Goal: Transaction & Acquisition: Obtain resource

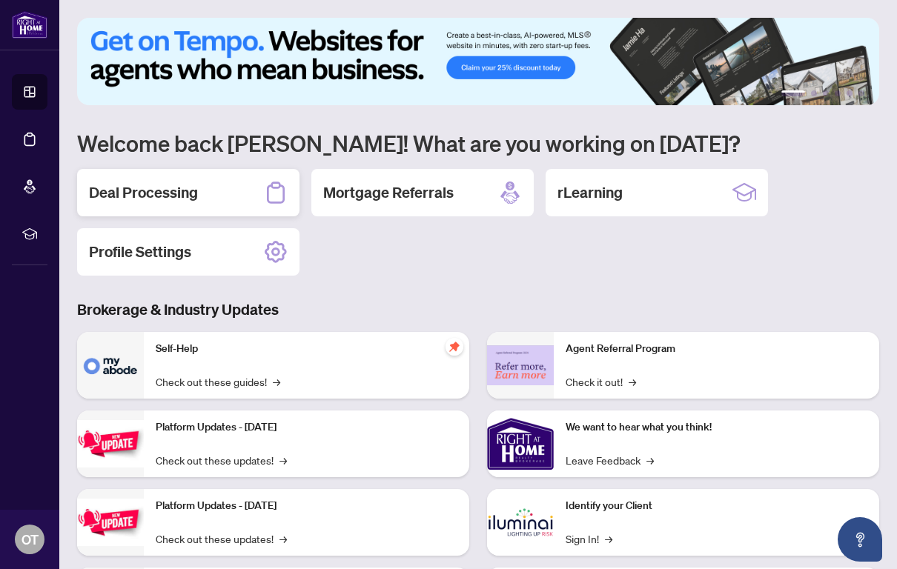
click at [171, 187] on h2 "Deal Processing" at bounding box center [143, 192] width 109 height 21
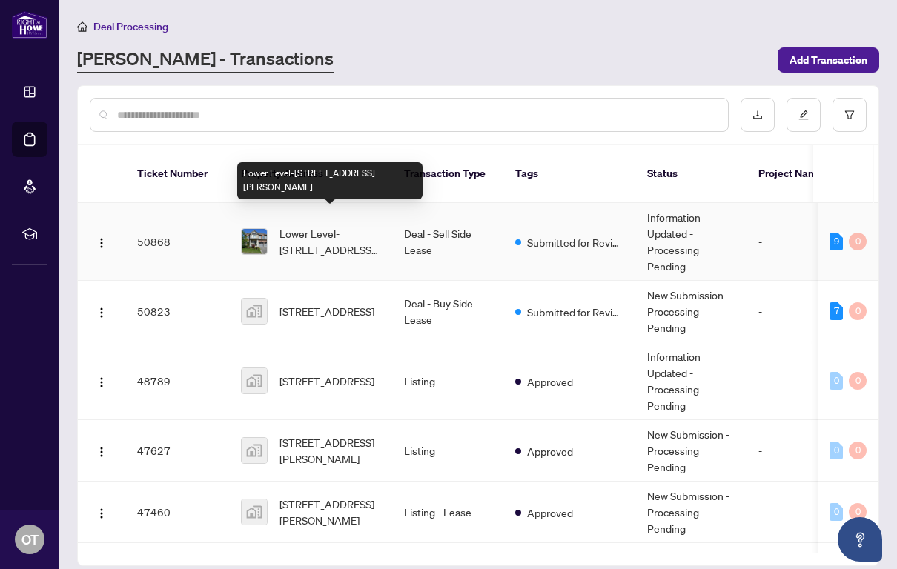
click at [349, 225] on span "Lower Level-[STREET_ADDRESS][PERSON_NAME]" at bounding box center [329, 241] width 101 height 33
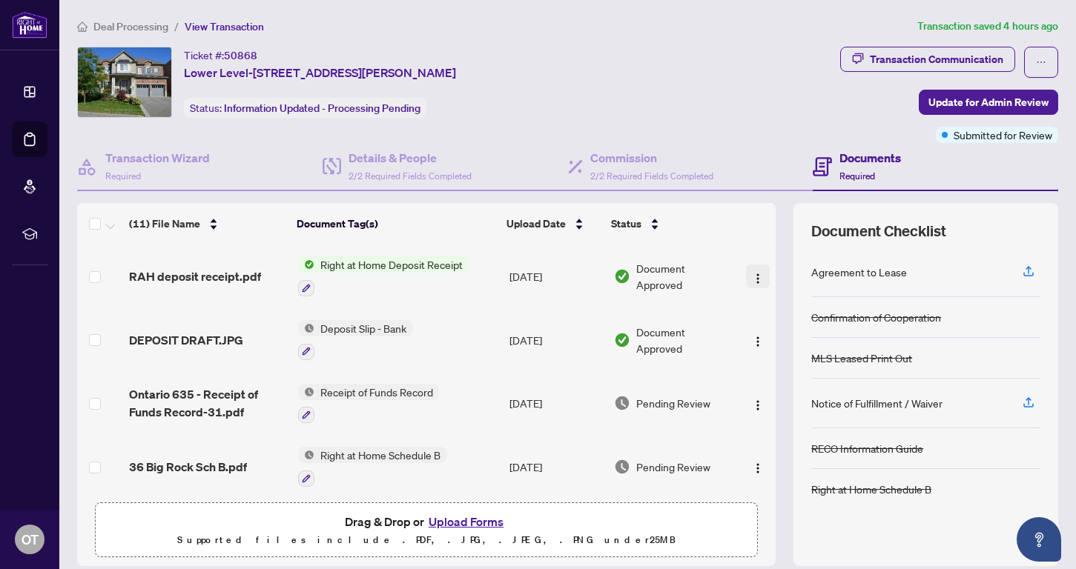
click at [752, 280] on img "button" at bounding box center [758, 279] width 12 height 12
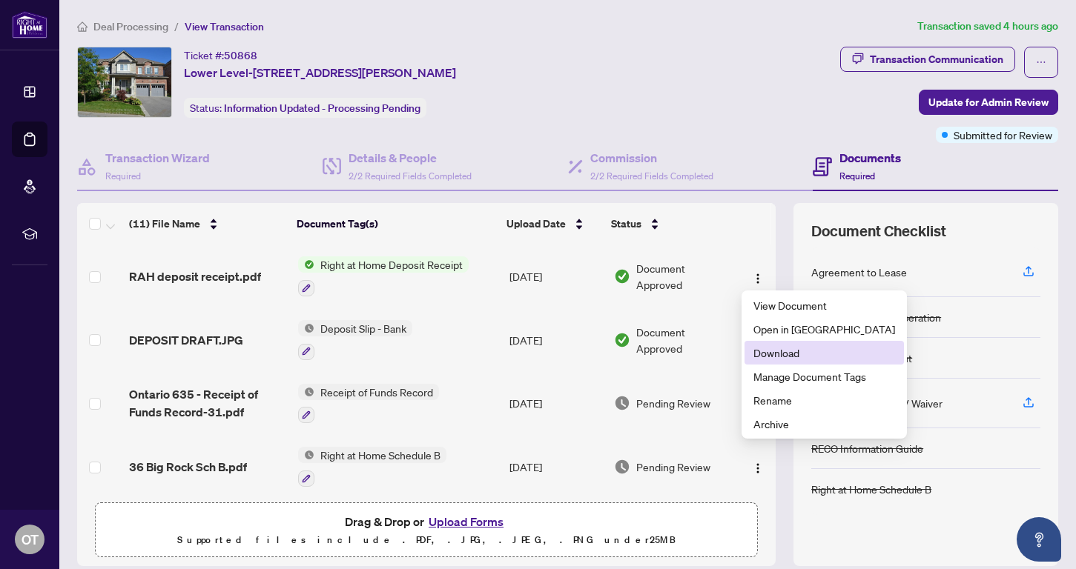
click at [779, 358] on span "Download" at bounding box center [824, 353] width 142 height 16
